Goal: Use online tool/utility: Utilize a website feature to perform a specific function

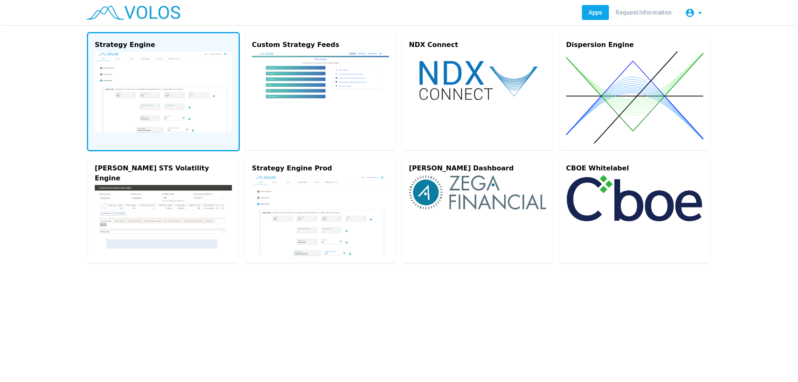
click at [168, 89] on img at bounding box center [163, 92] width 137 height 81
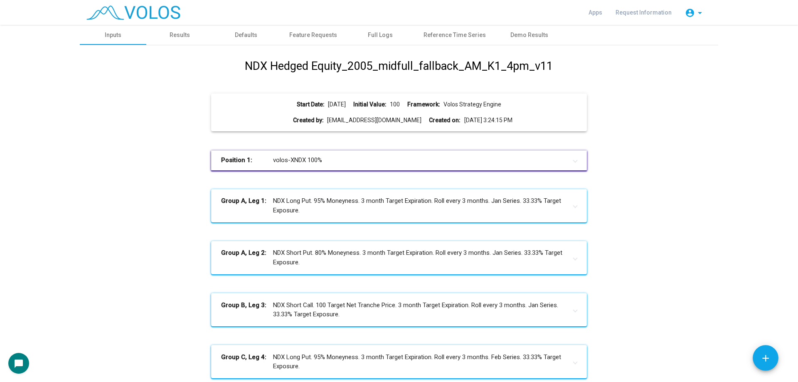
click at [389, 69] on h1 "NDX Hedged Equity_2005_midfull_fallback_AM_K1_4pm_v11" at bounding box center [399, 66] width 308 height 17
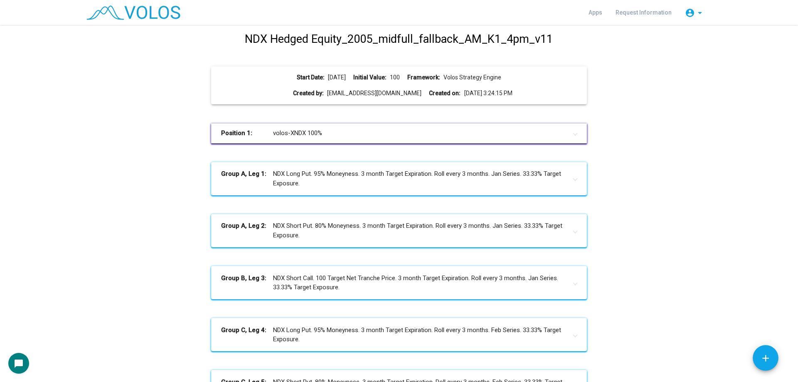
scroll to position [42, 0]
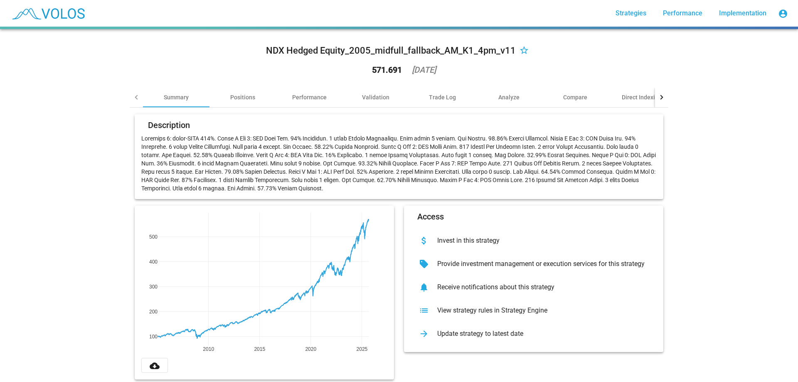
click at [371, 84] on div "NDX Hedged Equity_2005_midfull_fallback_AM_K1_4pm_v11 star_border 571.691 [DATE]" at bounding box center [399, 62] width 539 height 52
click at [380, 94] on div "Validation" at bounding box center [375, 97] width 27 height 8
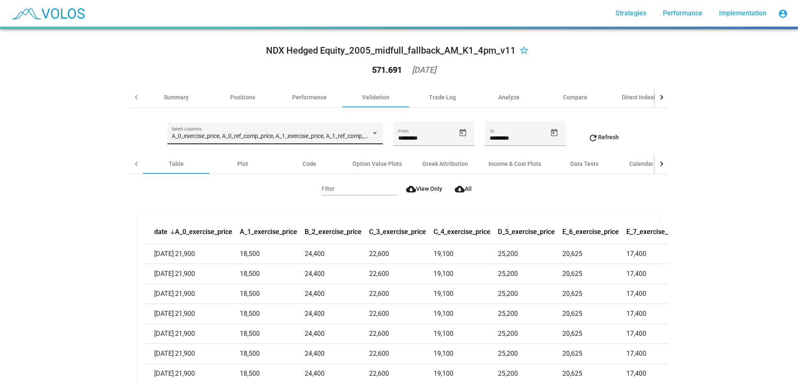
click at [267, 131] on div "A_0_exercise_price, A_0_ref_comp_price, A_1_exercise_price, A_1_ref_comp_price,…" at bounding box center [275, 135] width 207 height 17
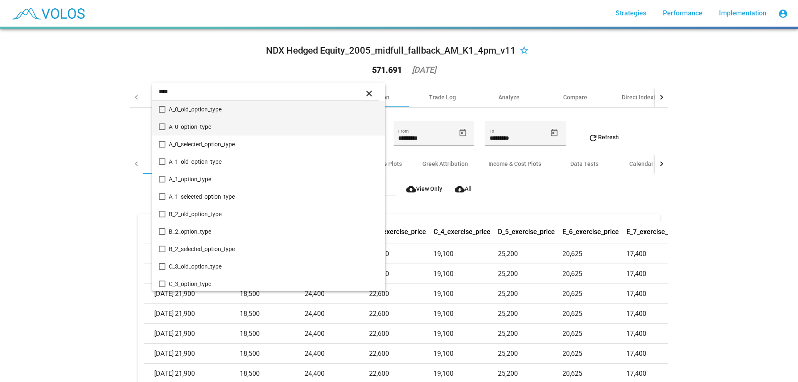
type input "****"
click at [244, 130] on span "A_0_option_type" at bounding box center [274, 126] width 210 height 17
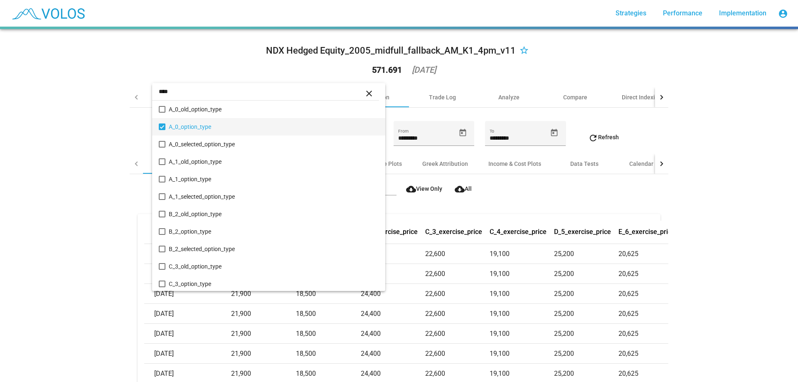
click at [85, 151] on div at bounding box center [399, 191] width 798 height 382
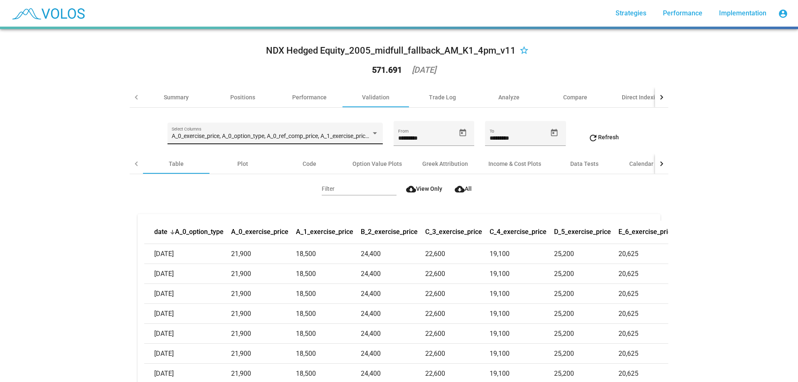
click at [230, 138] on span "A_0_exercise_price, A_0_option_type, A_0_ref_comp_price, A_1_exercise_price, A_…" at bounding box center [660, 136] width 976 height 7
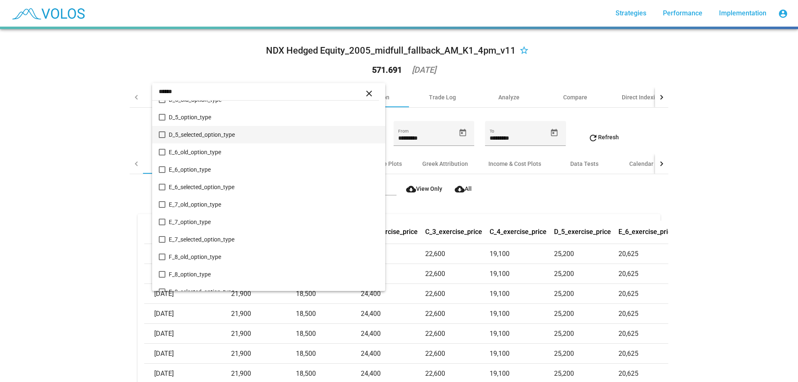
scroll to position [281, 0]
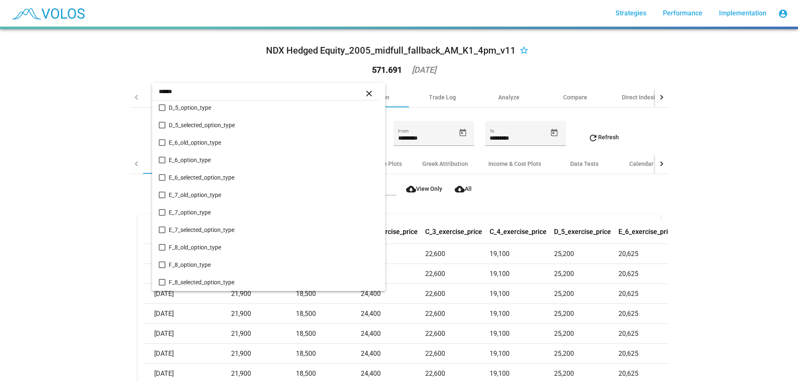
type input "******"
click at [708, 182] on div at bounding box center [399, 191] width 798 height 382
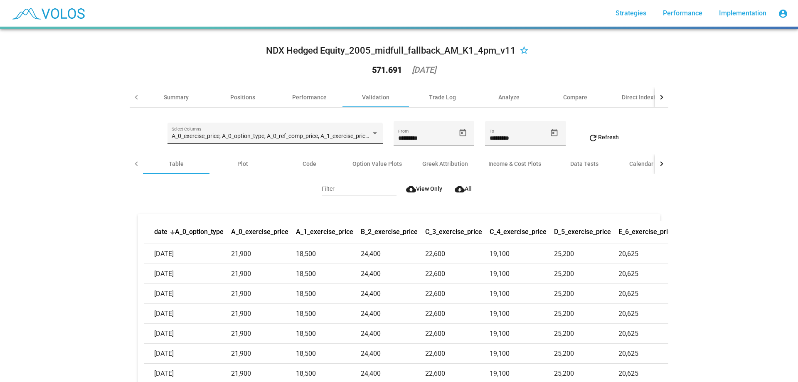
click at [325, 133] on span "A_0_exercise_price, A_0_option_type, A_0_ref_comp_price, A_1_exercise_price, A_…" at bounding box center [660, 136] width 976 height 7
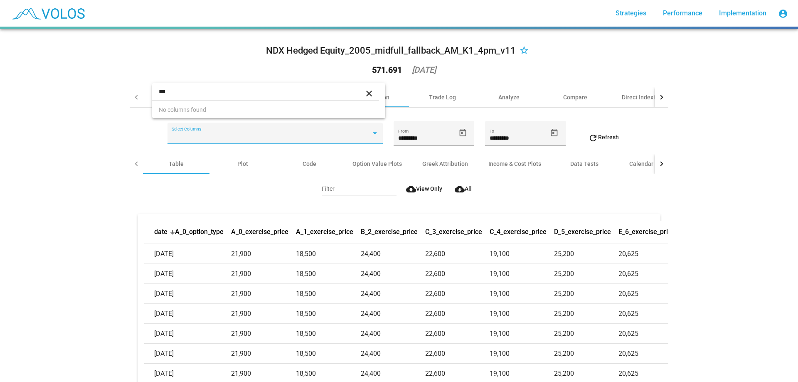
scroll to position [0, 0]
type input "*"
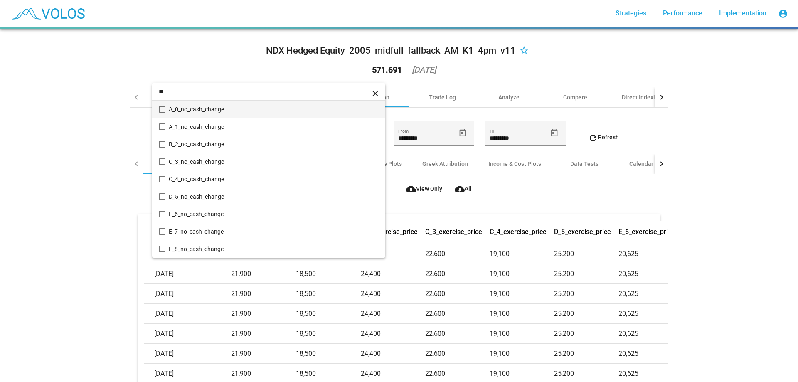
type input "*"
